Goal: Information Seeking & Learning: Learn about a topic

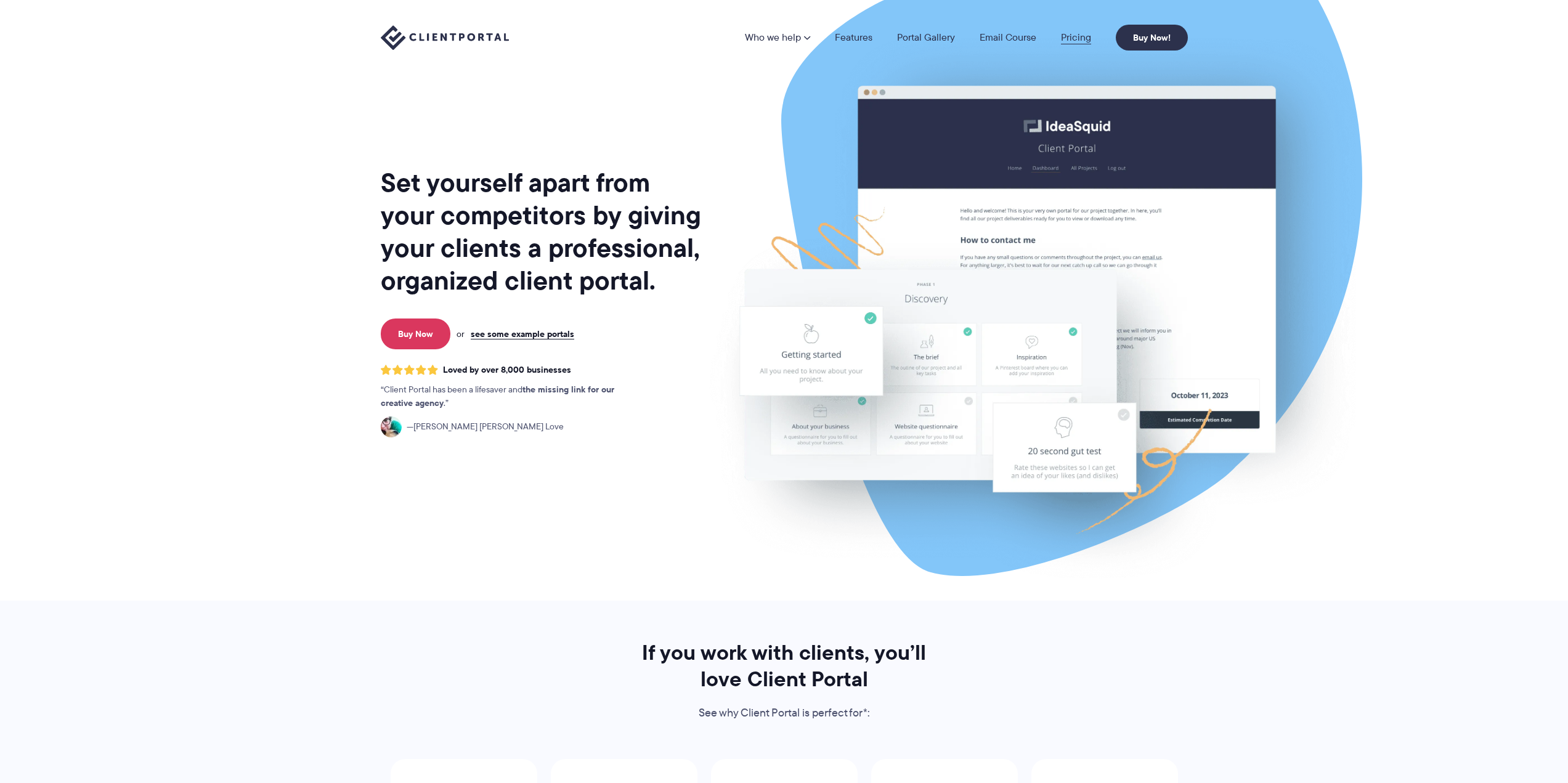
click at [1071, 39] on link "Pricing" at bounding box center [1076, 38] width 30 height 10
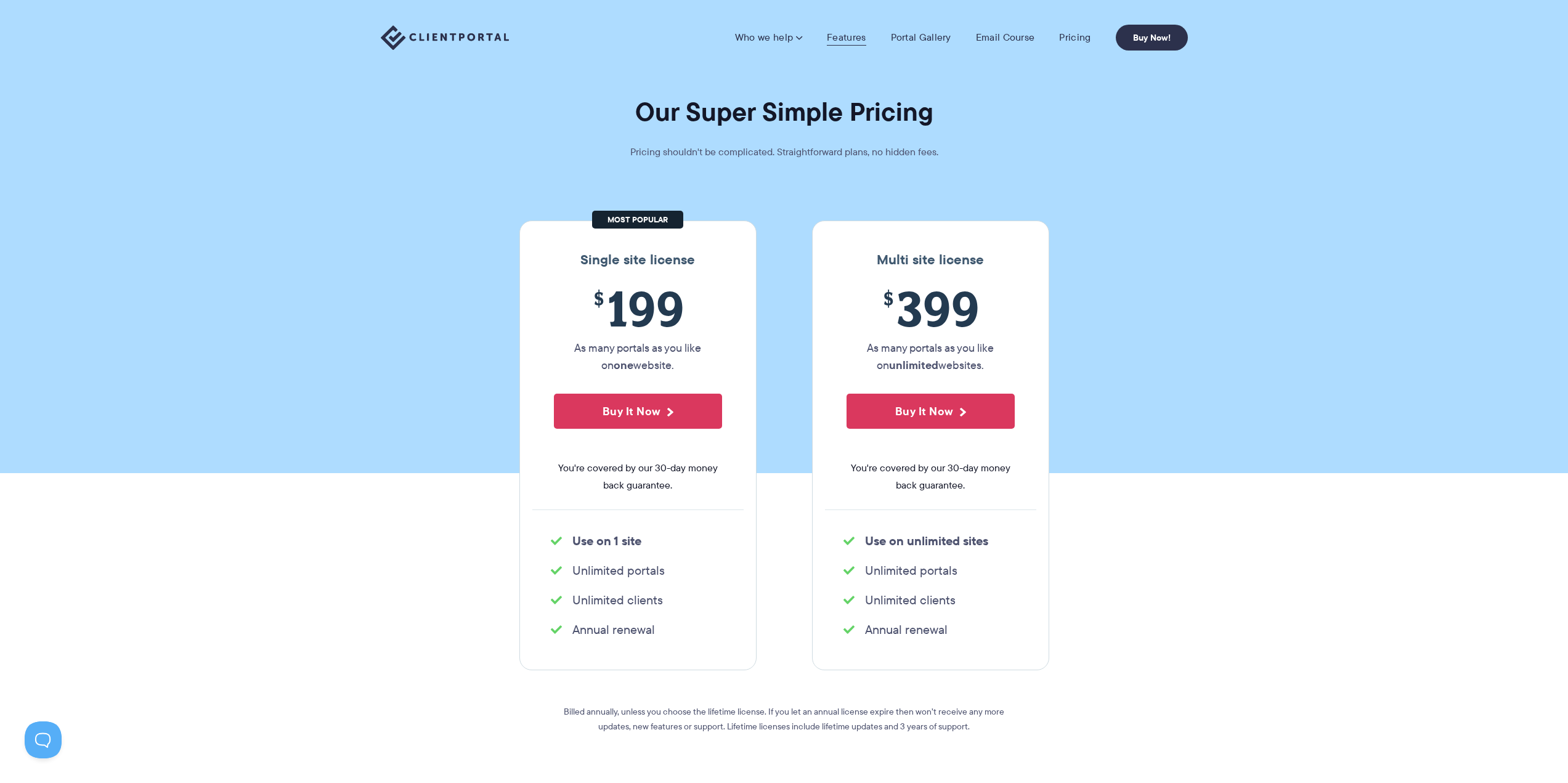
click at [838, 32] on link "Features" at bounding box center [846, 38] width 39 height 12
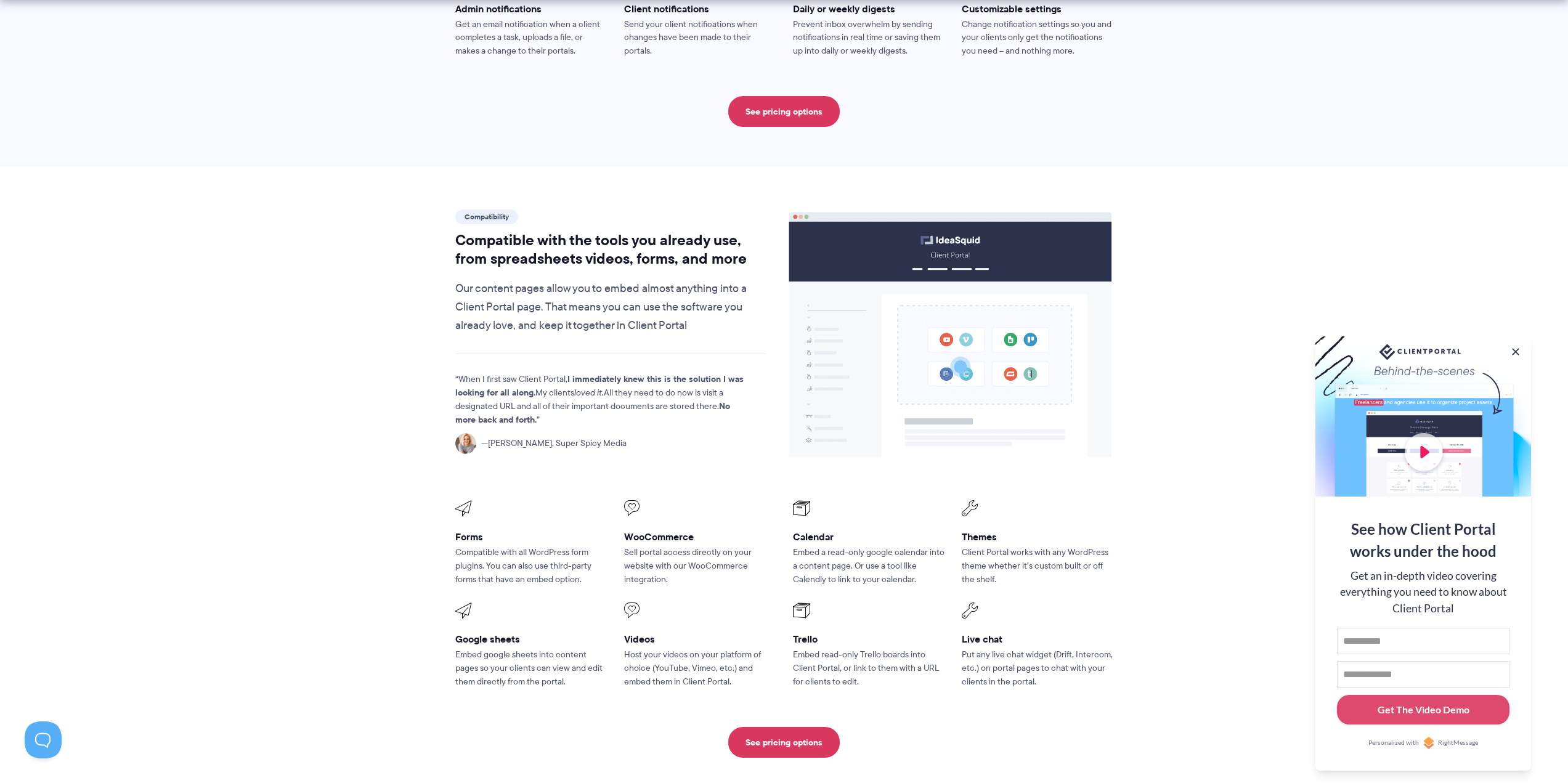
scroll to position [1294, 0]
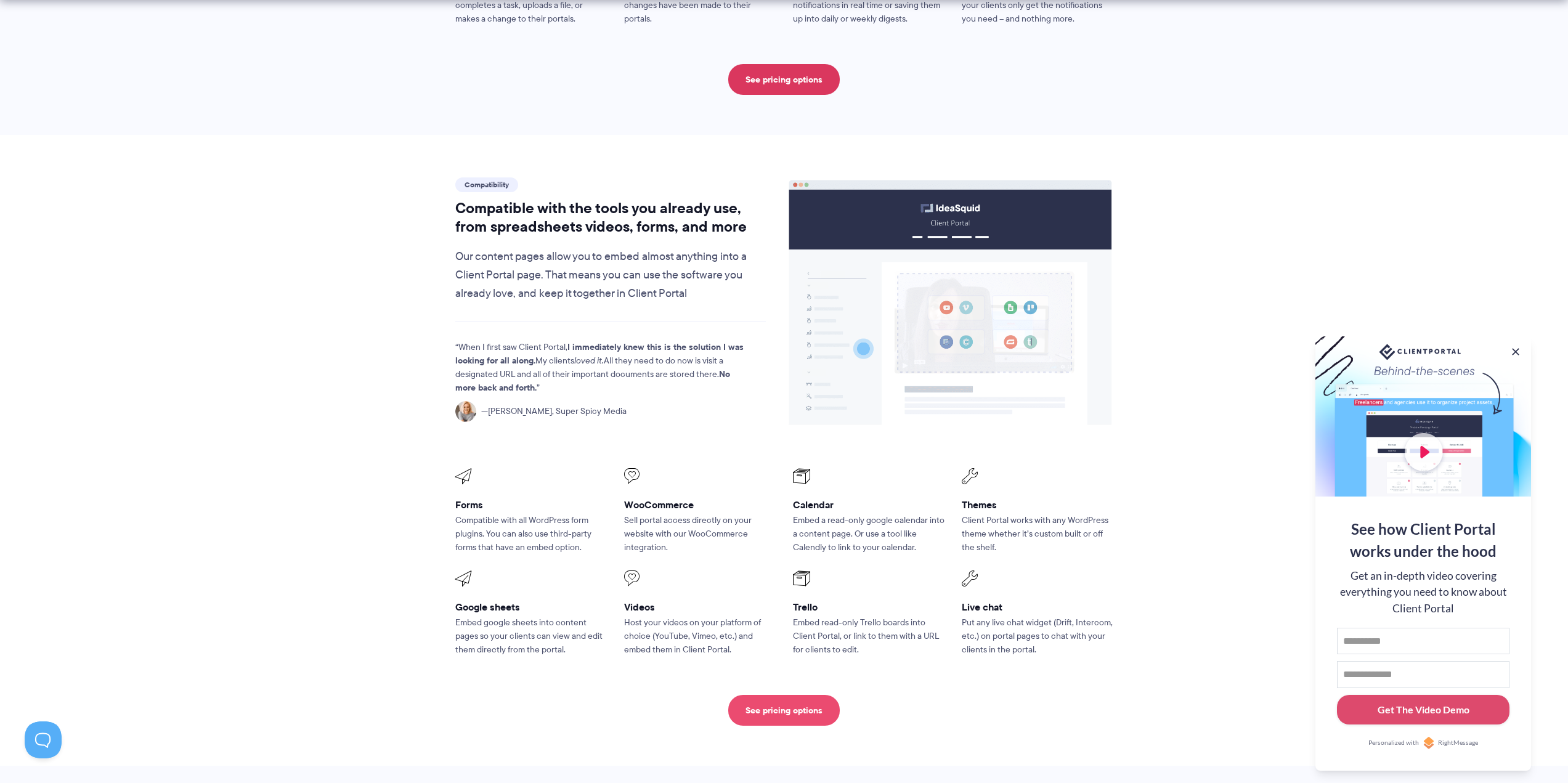
click at [801, 696] on link "See pricing options" at bounding box center [784, 711] width 111 height 31
